Goal: Information Seeking & Learning: Learn about a topic

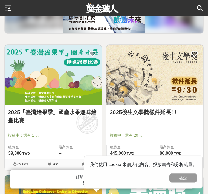
scroll to position [56, 0]
click at [92, 81] on img at bounding box center [53, 75] width 97 height 60
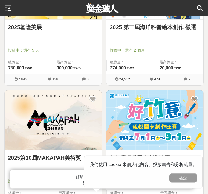
scroll to position [533, 0]
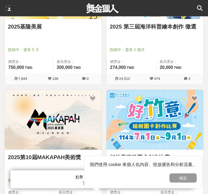
click at [198, 10] on icon at bounding box center [199, 7] width 5 height 5
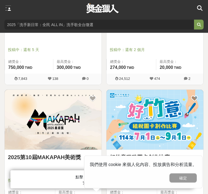
scroll to position [533, 0]
click at [197, 12] on div at bounding box center [197, 8] width 11 height 16
click at [197, 9] on icon at bounding box center [199, 7] width 5 height 5
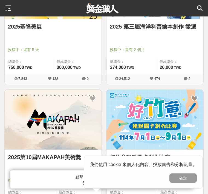
click at [199, 6] on icon at bounding box center [199, 7] width 5 height 5
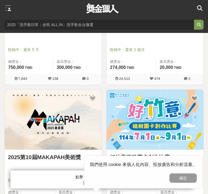
click at [200, 27] on button "submit" at bounding box center [199, 25] width 10 height 10
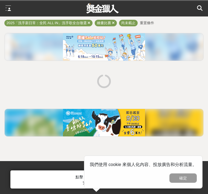
scroll to position [11, 0]
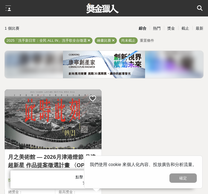
click at [196, 11] on div at bounding box center [197, 8] width 11 height 16
click at [197, 9] on icon at bounding box center [199, 7] width 5 height 5
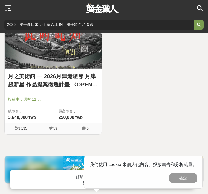
scroll to position [121, 0]
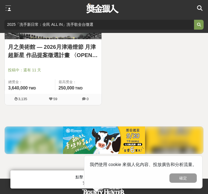
click at [197, 10] on icon at bounding box center [199, 7] width 5 height 5
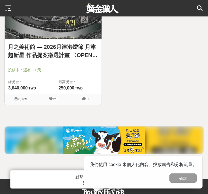
click at [200, 6] on icon at bounding box center [199, 7] width 5 height 5
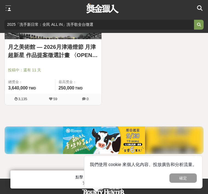
click at [170, 26] on input "2025「洗手新日常：全民 ALL IN」洗手歌全台徵選" at bounding box center [98, 25] width 189 height 10
type input "2"
type input "Cafe"
click at [199, 25] on button "submit" at bounding box center [199, 25] width 10 height 10
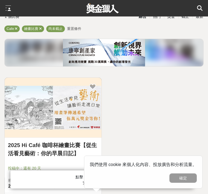
scroll to position [39, 0]
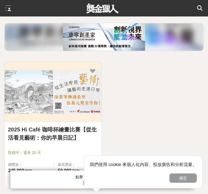
click at [83, 110] on img at bounding box center [53, 92] width 97 height 60
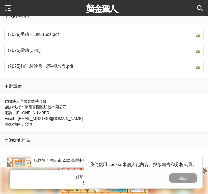
scroll to position [396, 0]
click at [176, 54] on span "(2025)電繪[URL]" at bounding box center [101, 50] width 186 height 7
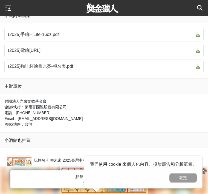
scroll to position [413, 0]
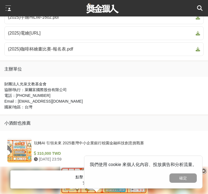
click at [177, 175] on button "確定" at bounding box center [182, 177] width 27 height 9
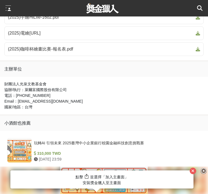
click at [198, 36] on span at bounding box center [197, 33] width 7 height 7
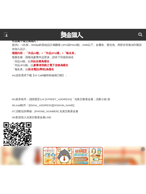
scroll to position [877, 0]
